Goal: Navigation & Orientation: Find specific page/section

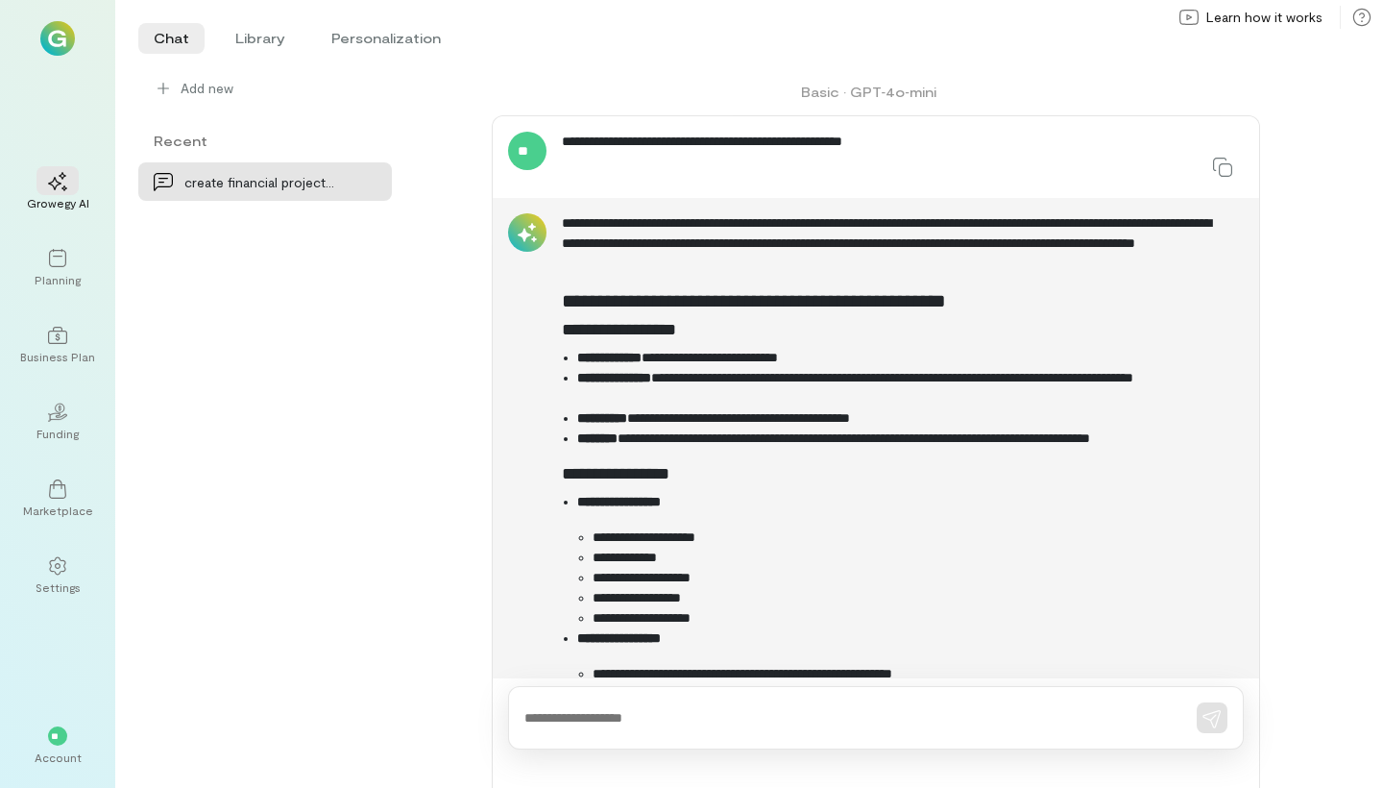
scroll to position [6692, 0]
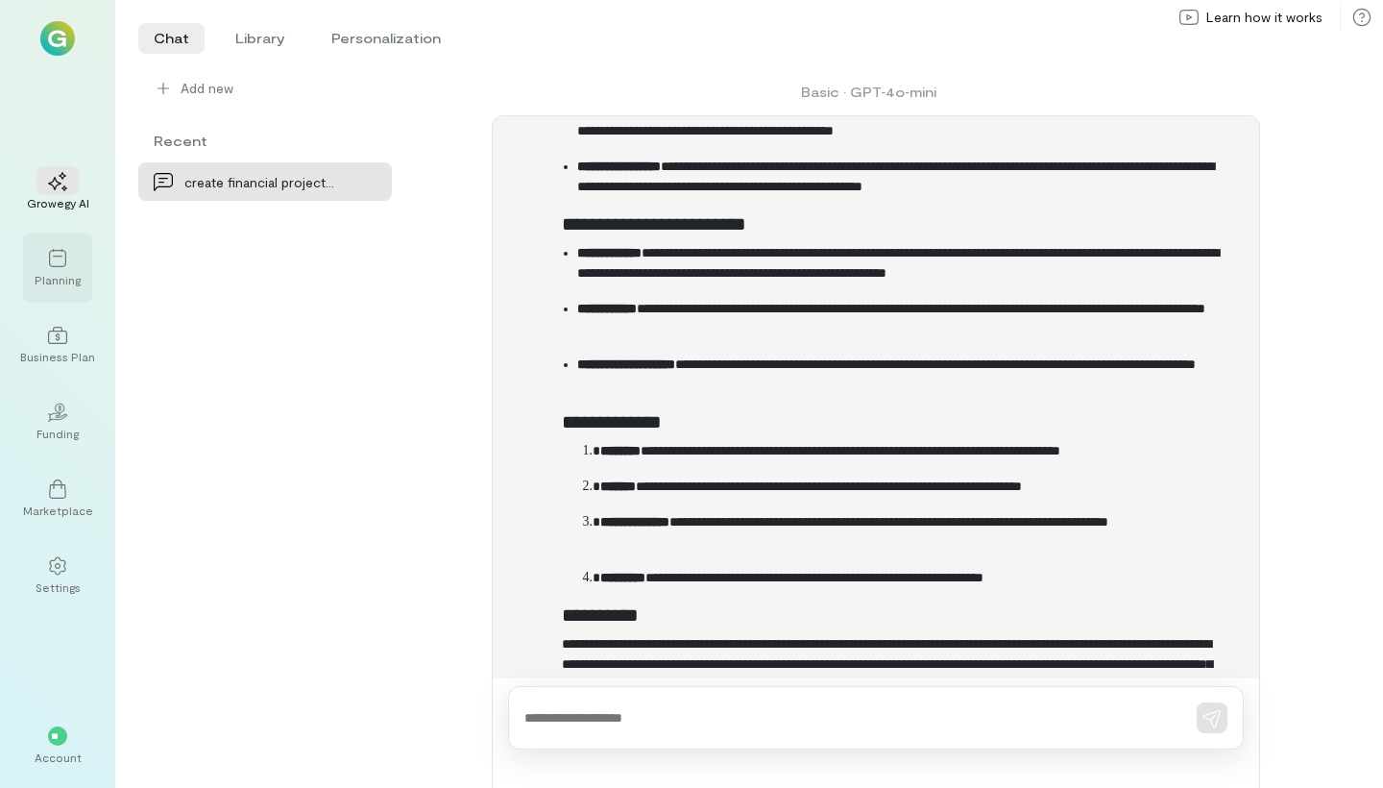
click at [72, 256] on div at bounding box center [57, 257] width 42 height 29
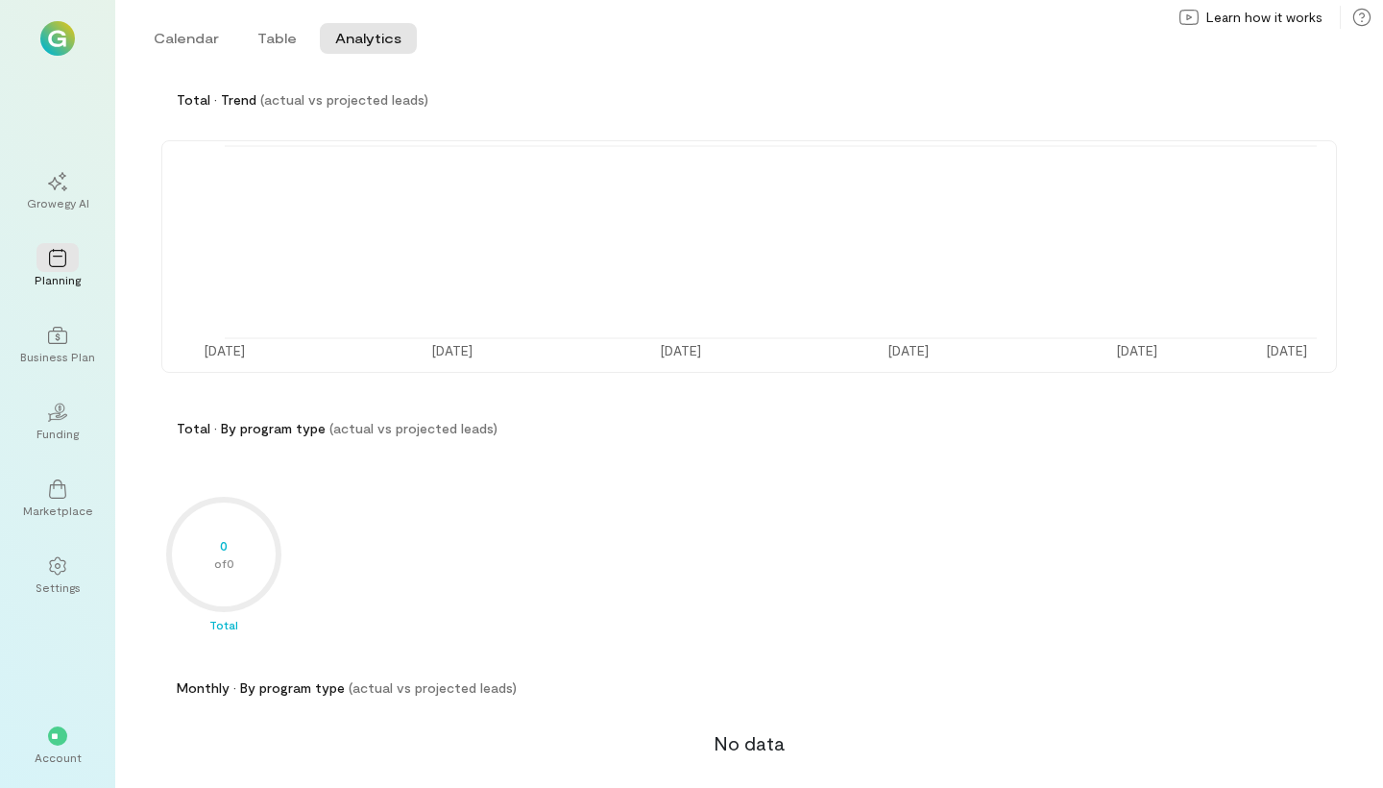
scroll to position [125, 0]
click at [262, 33] on button "Table" at bounding box center [277, 38] width 70 height 31
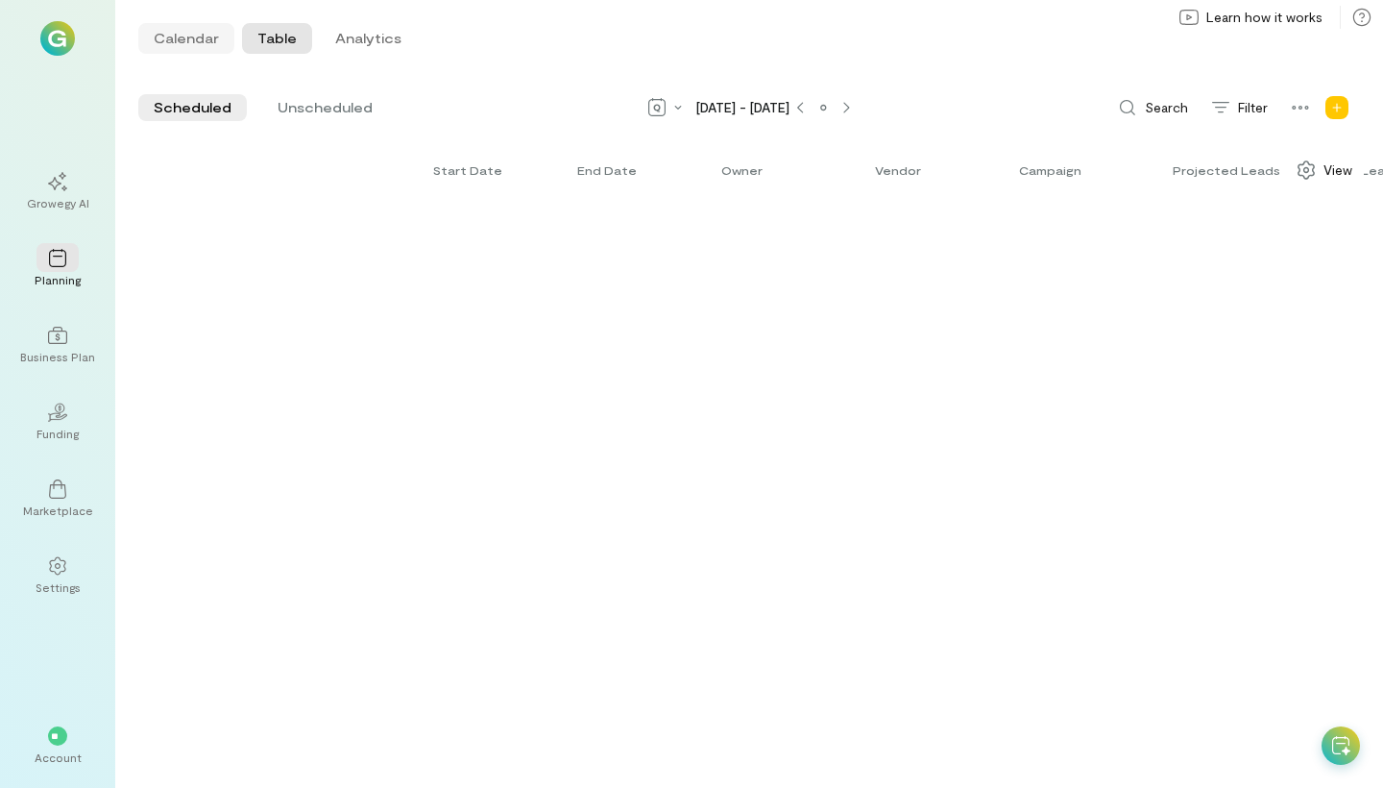
click at [205, 46] on button "Calendar" at bounding box center [186, 38] width 96 height 31
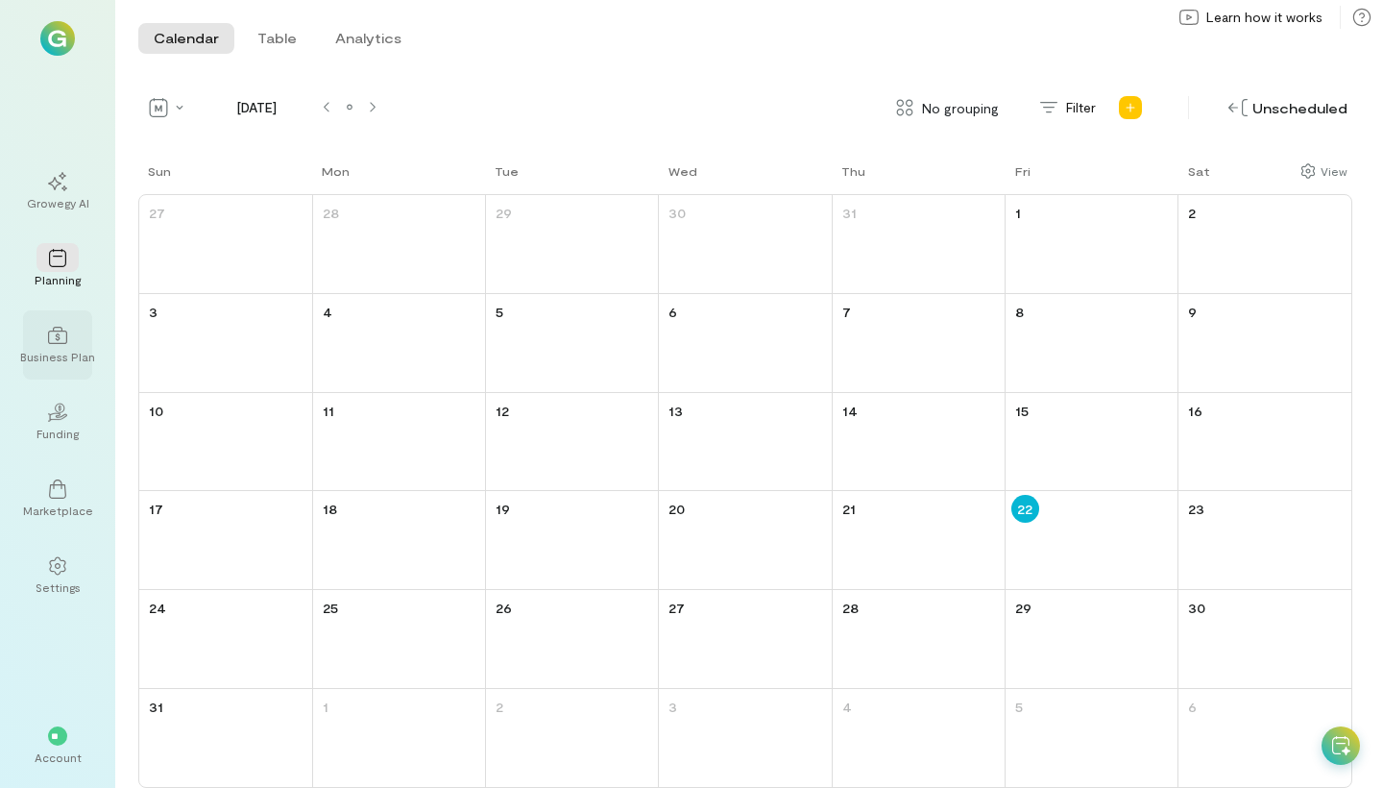
click at [61, 336] on icon at bounding box center [57, 335] width 19 height 19
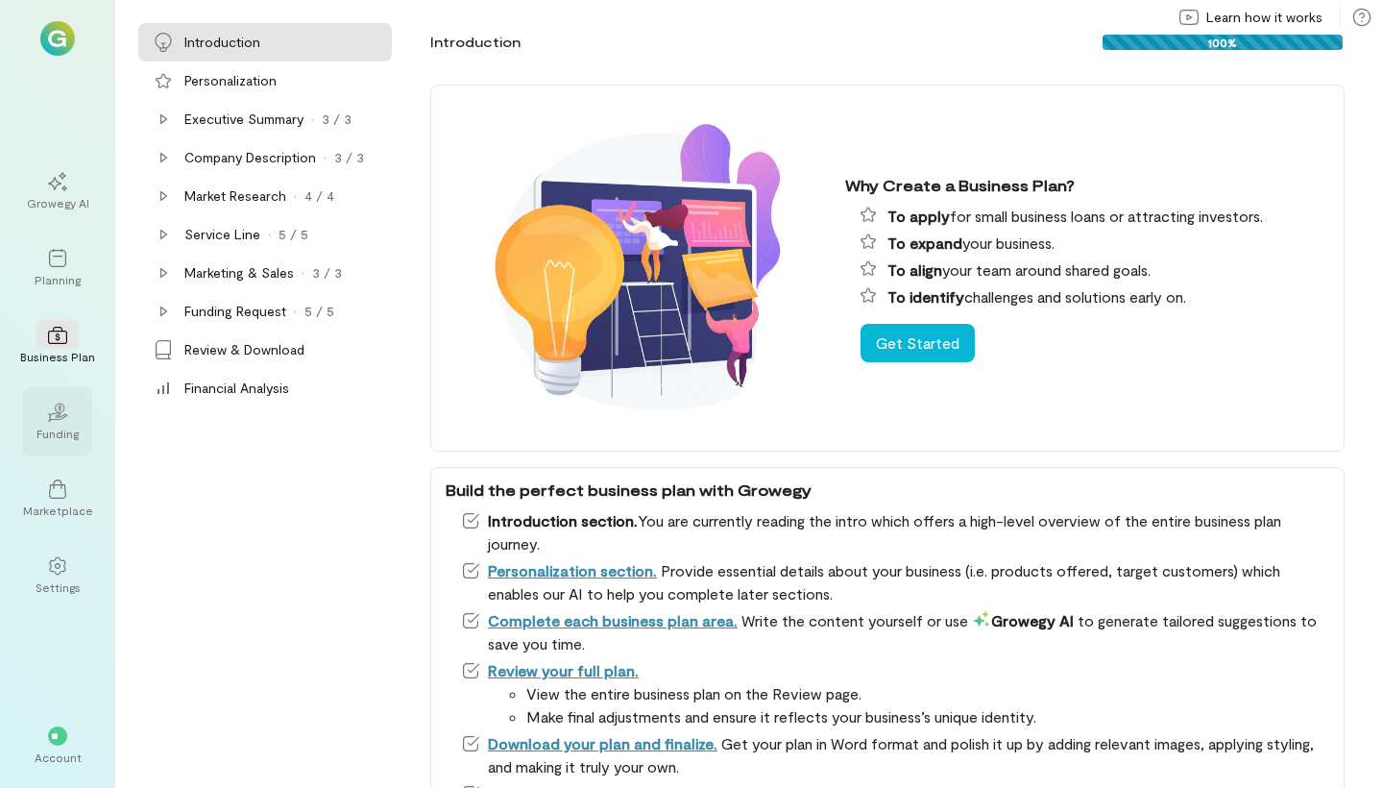
click at [53, 436] on div "Funding" at bounding box center [57, 432] width 42 height 15
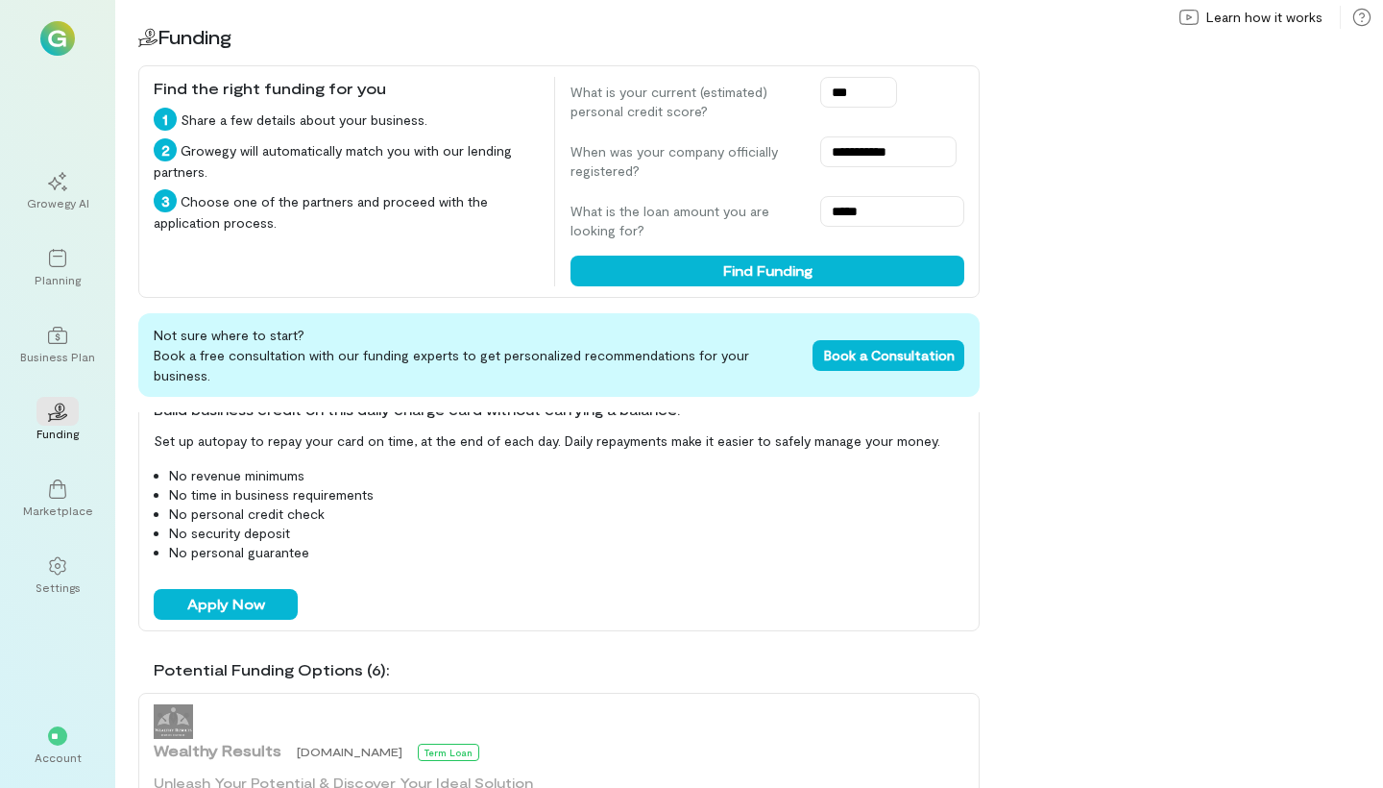
scroll to position [145, 0]
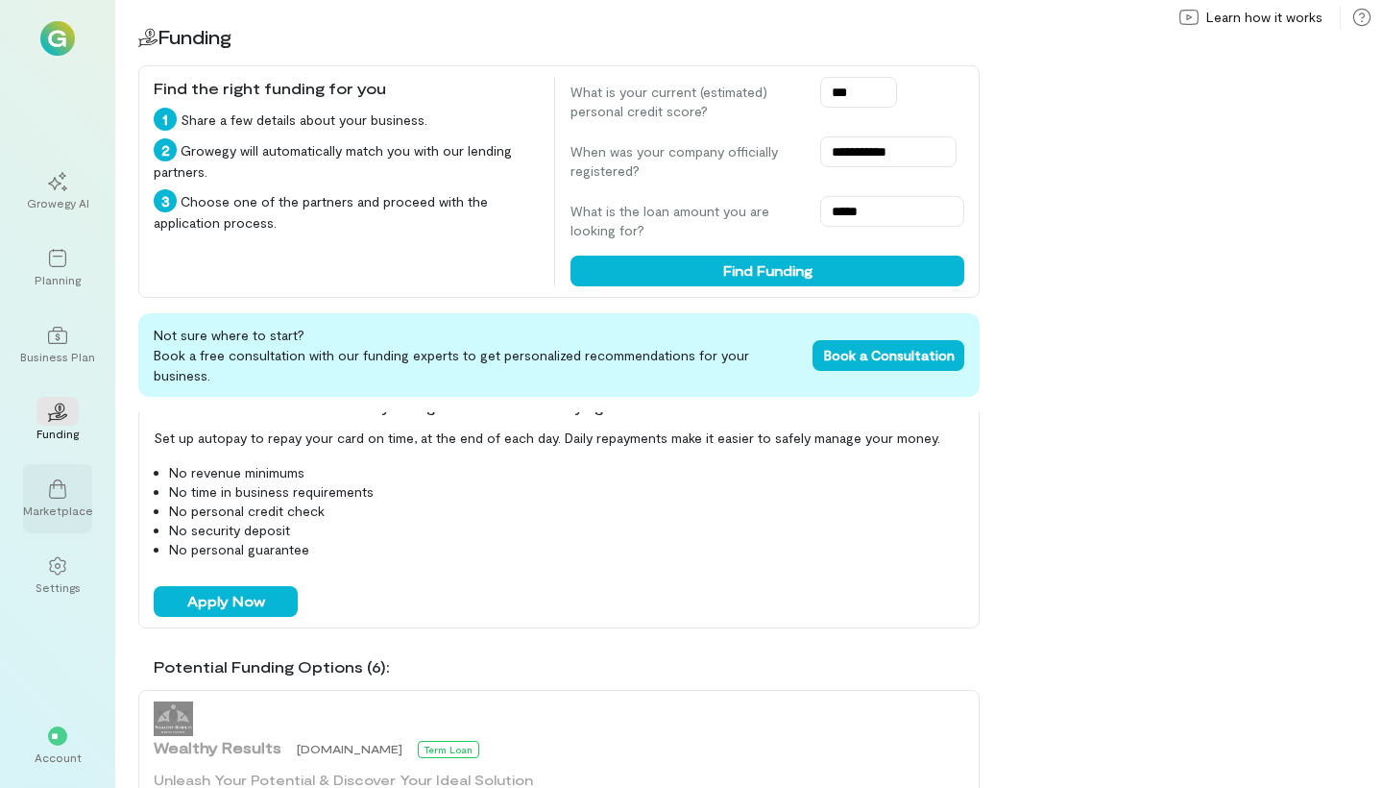
click at [52, 483] on icon at bounding box center [57, 488] width 19 height 19
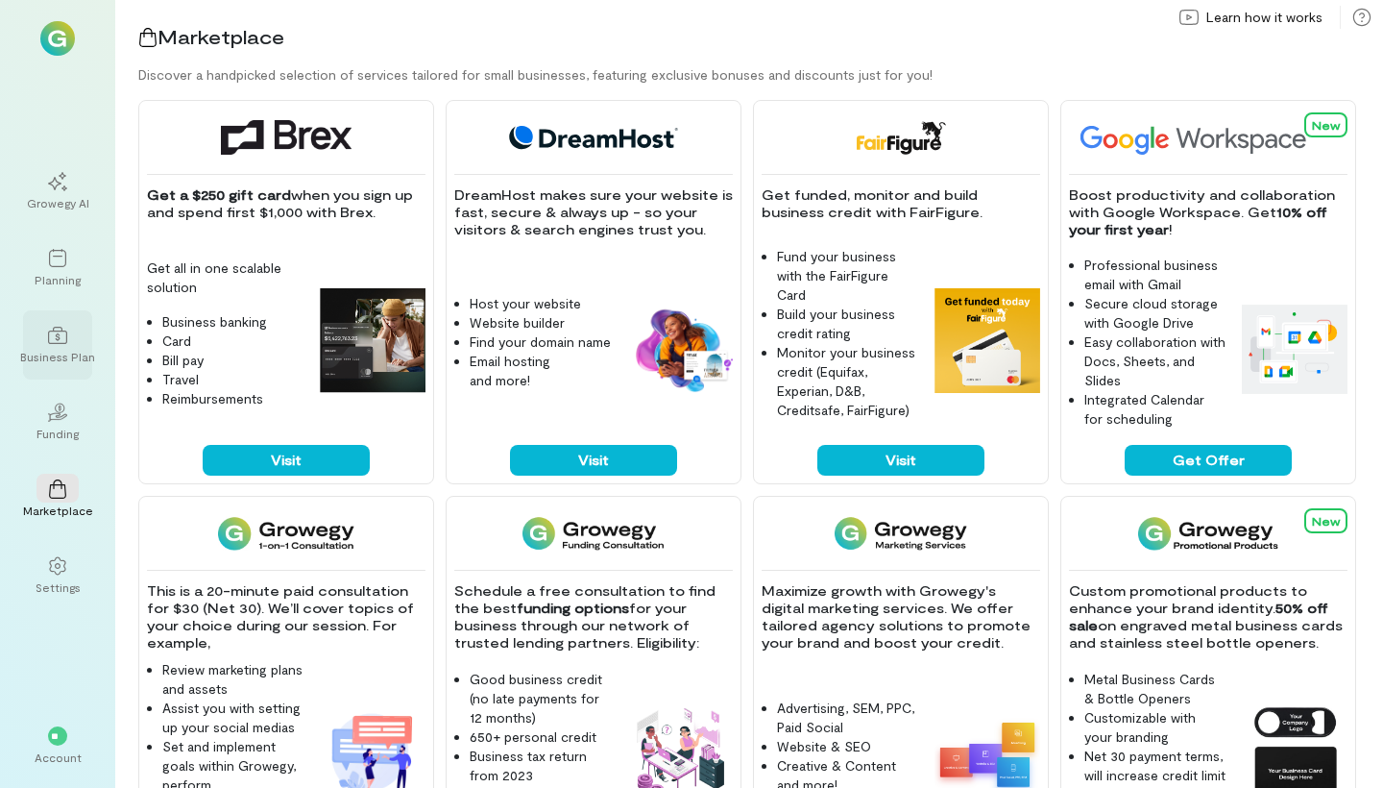
click at [56, 344] on icon at bounding box center [57, 335] width 19 height 17
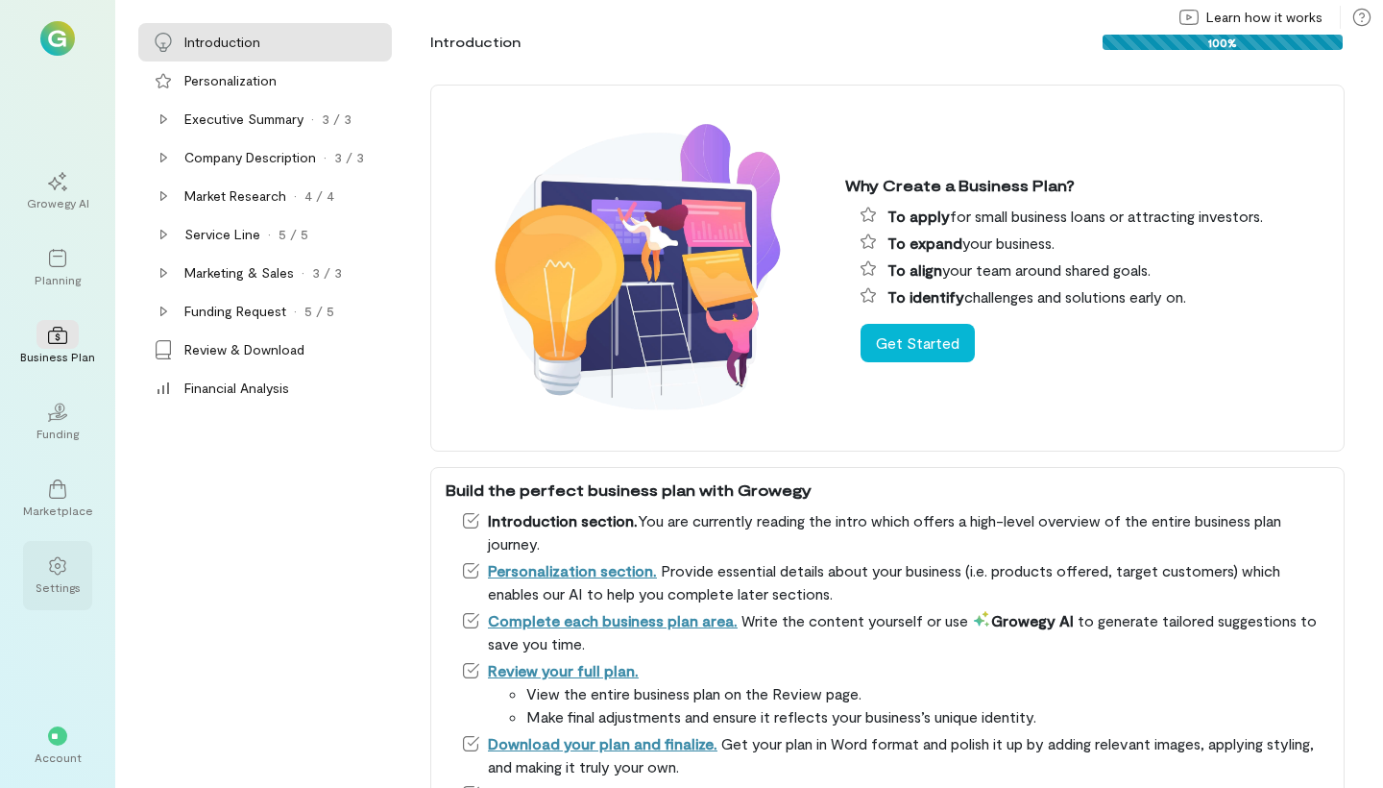
click at [42, 552] on div at bounding box center [57, 564] width 42 height 29
